Goal: Transaction & Acquisition: Purchase product/service

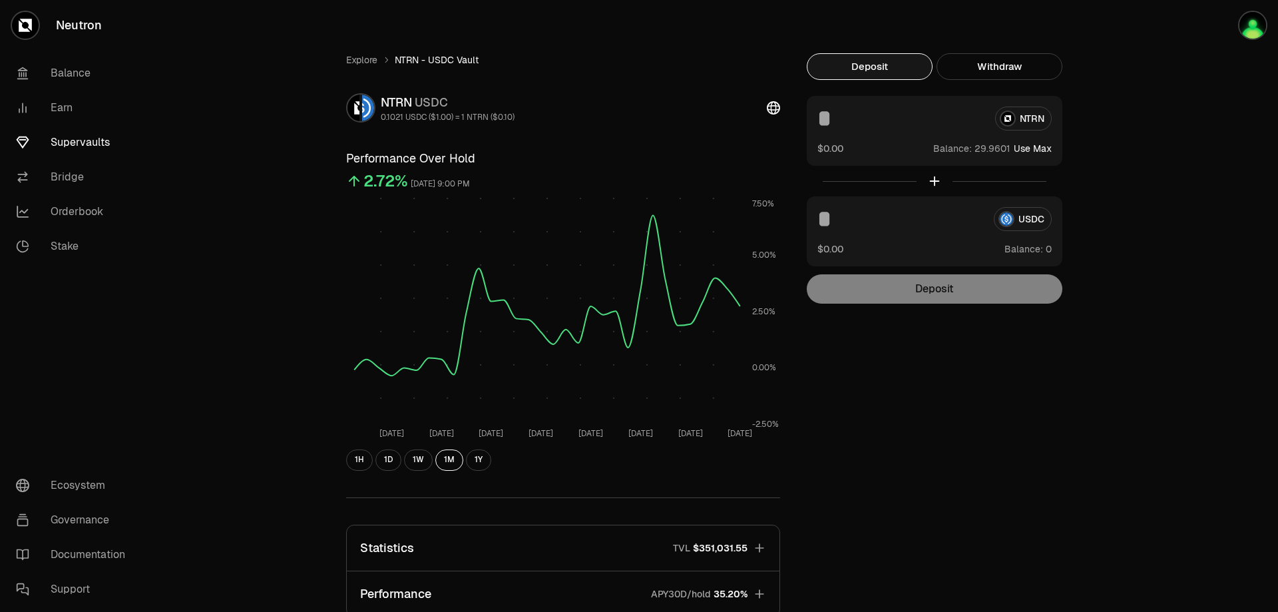
click at [884, 66] on button "Deposit" at bounding box center [870, 66] width 126 height 27
click at [1025, 121] on div "NTRN" at bounding box center [934, 118] width 234 height 24
click at [1035, 146] on button "Use Max" at bounding box center [1033, 148] width 38 height 13
type input "*********"
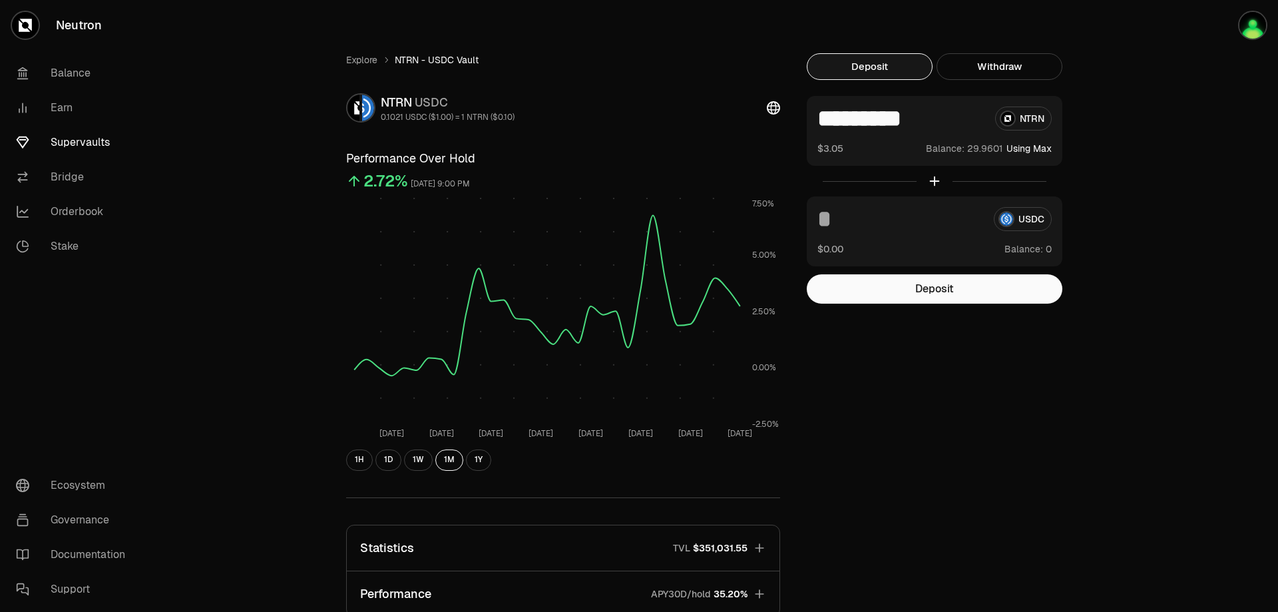
drag, startPoint x: 924, startPoint y: 286, endPoint x: 1069, endPoint y: 402, distance: 186.1
click at [1069, 402] on div "Explore NTRN - USDC Vault NTRN USDC 0.1021 USDC ($1.00) = 1 NTRN ($0.10) Perfor…" at bounding box center [713, 430] width 767 height 755
click at [993, 294] on button "Deposit" at bounding box center [935, 288] width 256 height 29
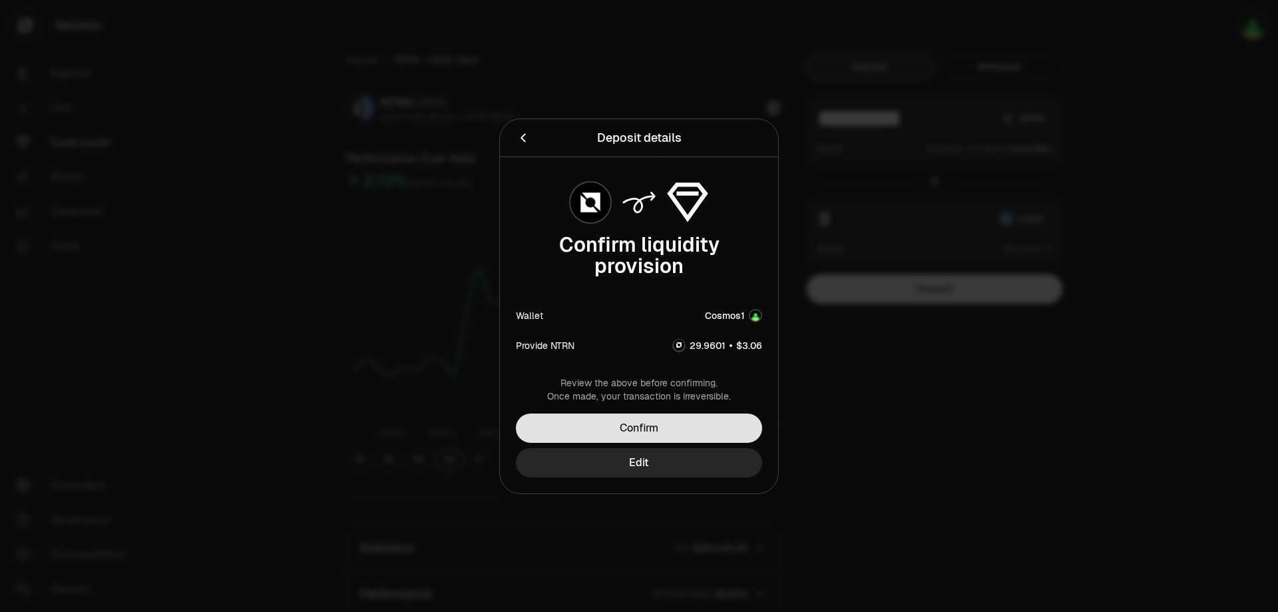
click at [645, 425] on button "Confirm" at bounding box center [639, 427] width 246 height 29
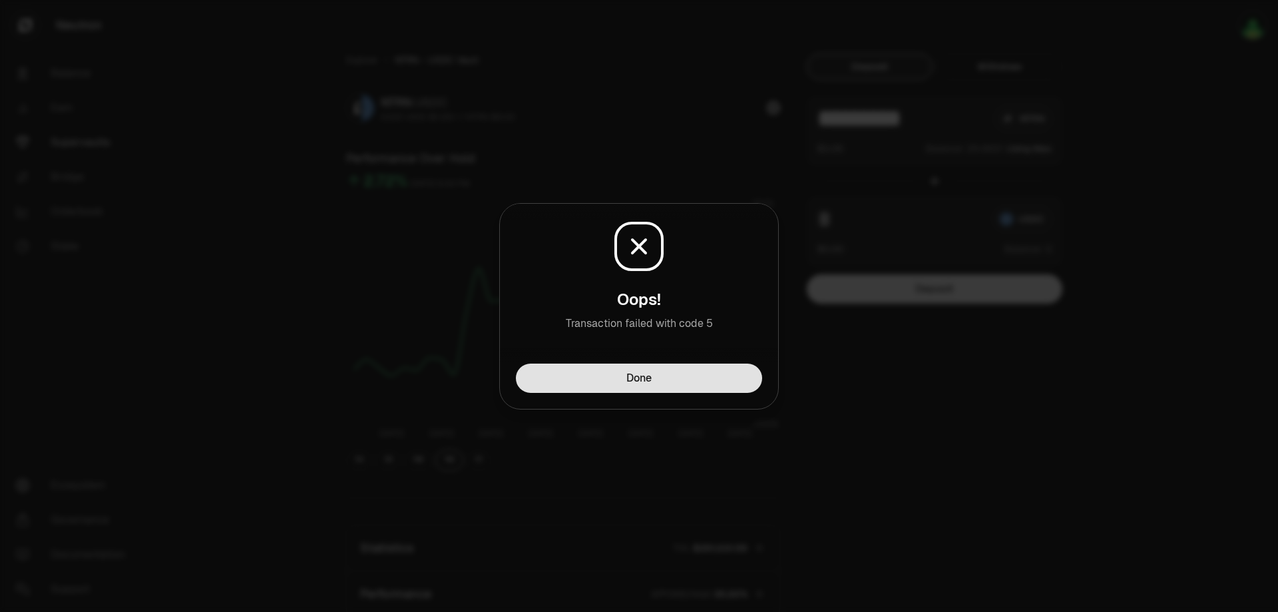
click at [665, 384] on button "Done" at bounding box center [639, 377] width 246 height 29
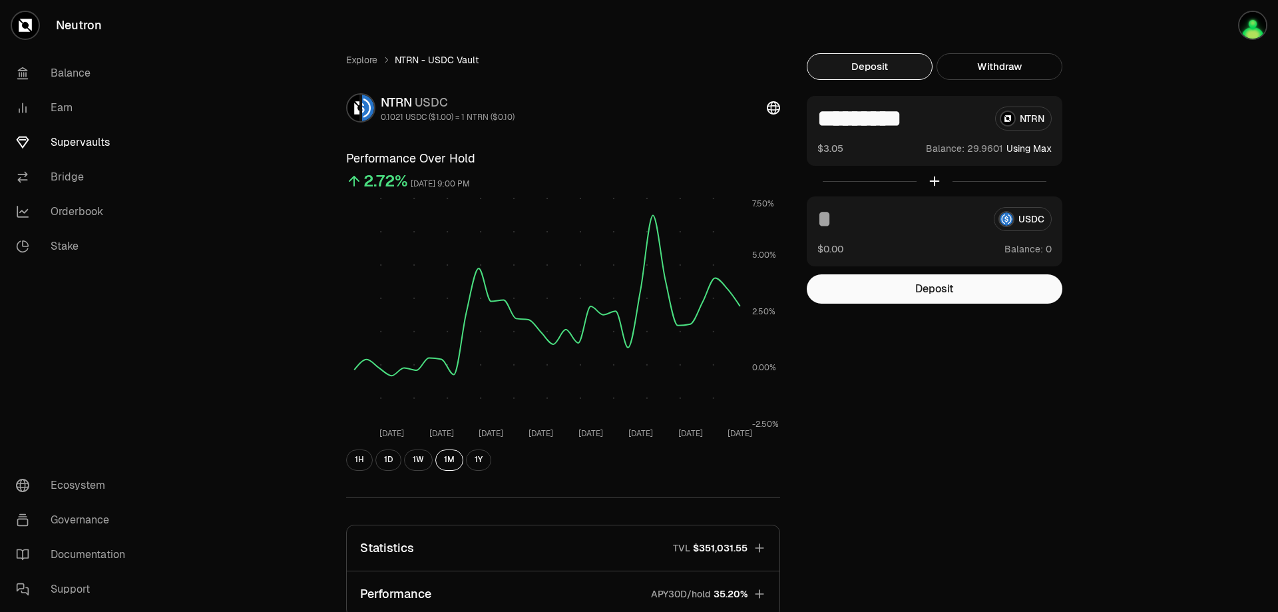
drag, startPoint x: 956, startPoint y: 119, endPoint x: 788, endPoint y: 109, distance: 168.7
click at [788, 109] on div "Explore NTRN - USDC Vault NTRN USDC 0.1021 USDC ($1.00) = 1 NTRN ($0.10) Perfor…" at bounding box center [713, 430] width 767 height 755
type input "**"
click at [940, 285] on button "Deposit" at bounding box center [935, 288] width 256 height 29
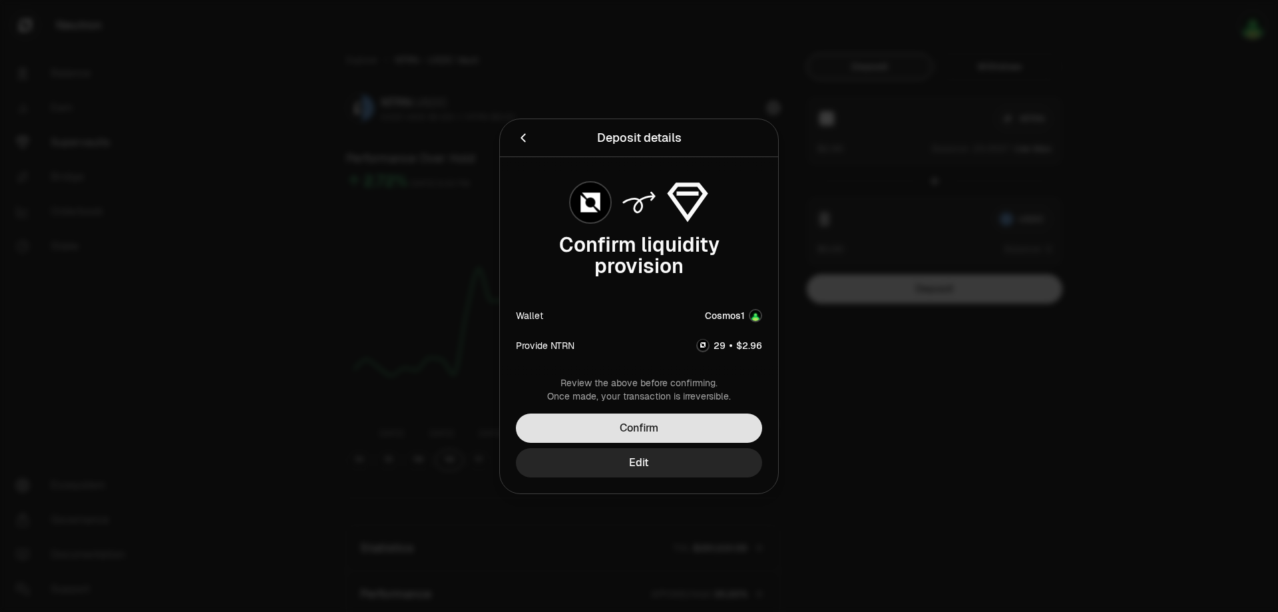
click at [657, 427] on button "Confirm" at bounding box center [639, 427] width 246 height 29
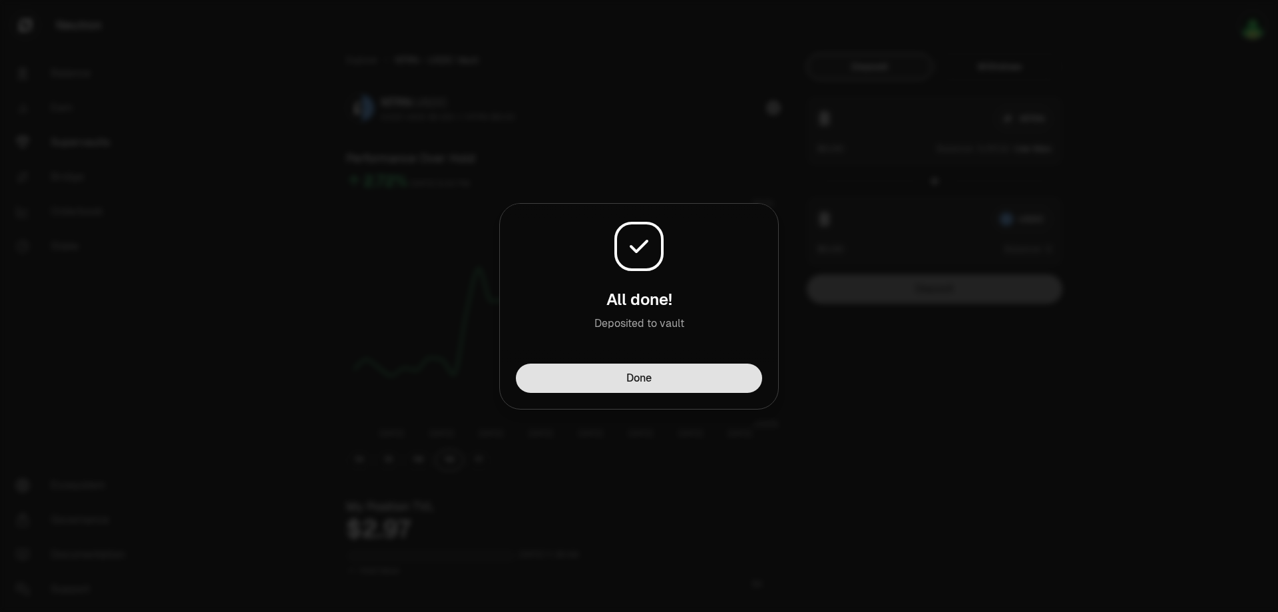
click at [669, 376] on button "Done" at bounding box center [639, 377] width 246 height 29
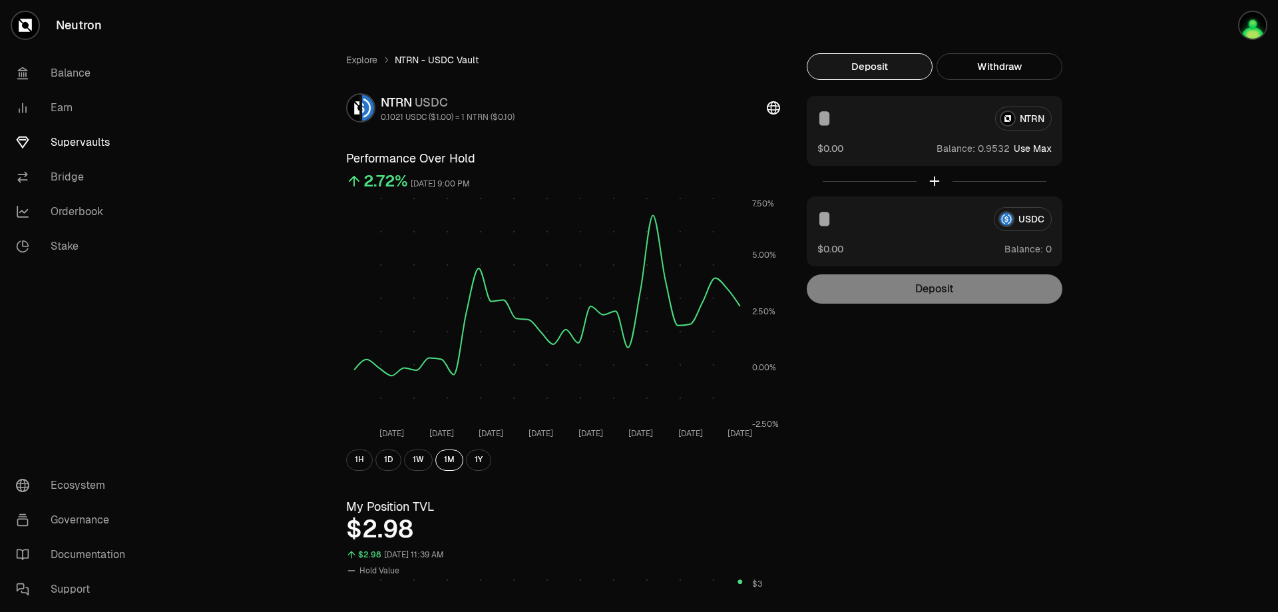
click at [882, 64] on button "Deposit" at bounding box center [870, 66] width 126 height 27
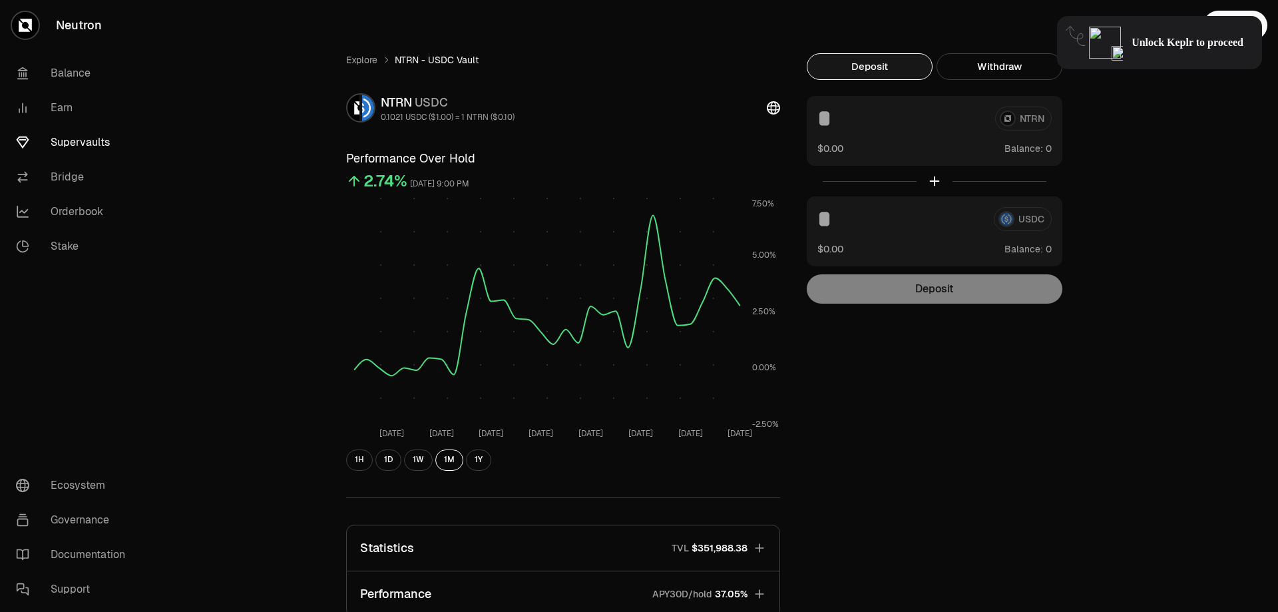
click at [1151, 48] on span "Unlock Keplr to proceed" at bounding box center [1187, 42] width 112 height 13
click at [365, 63] on link "Explore" at bounding box center [361, 59] width 31 height 13
